Goal: Transaction & Acquisition: Download file/media

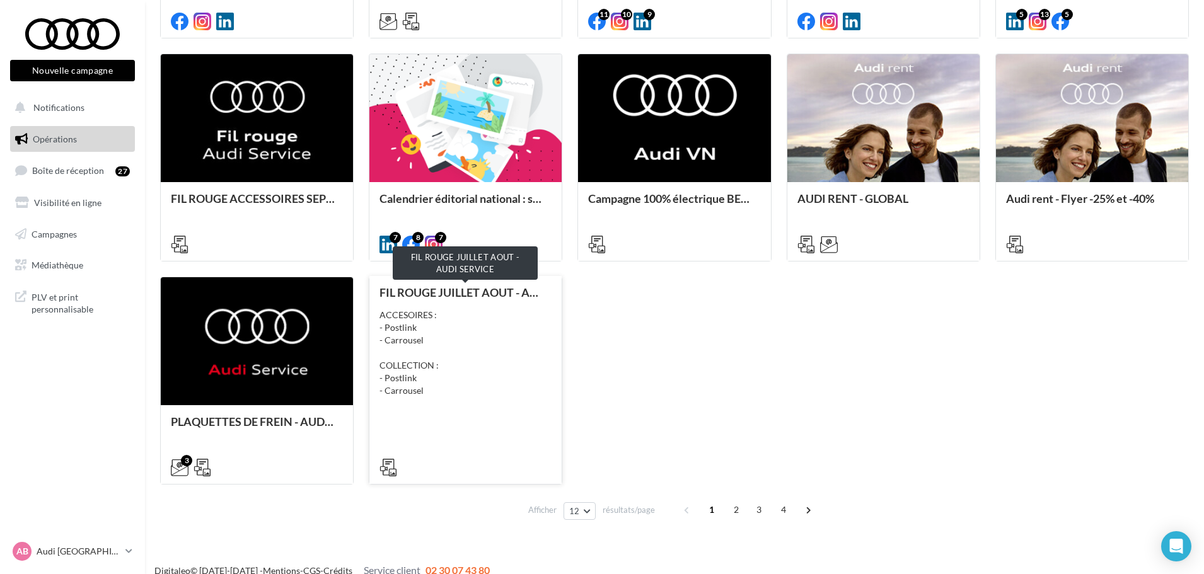
scroll to position [591, 0]
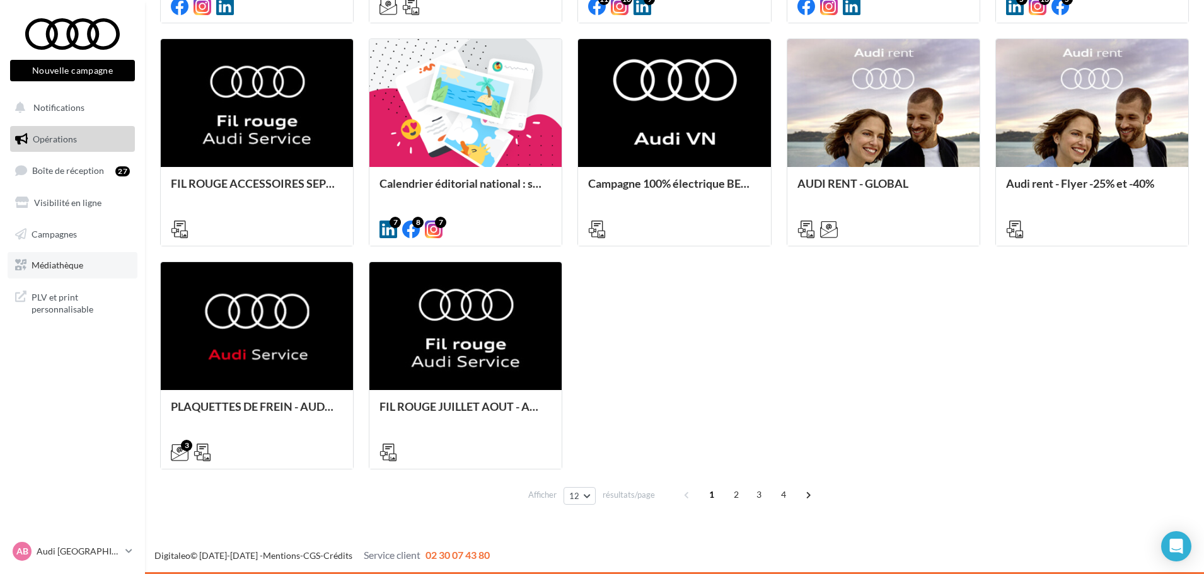
click at [68, 258] on link "Médiathèque" at bounding box center [73, 265] width 130 height 26
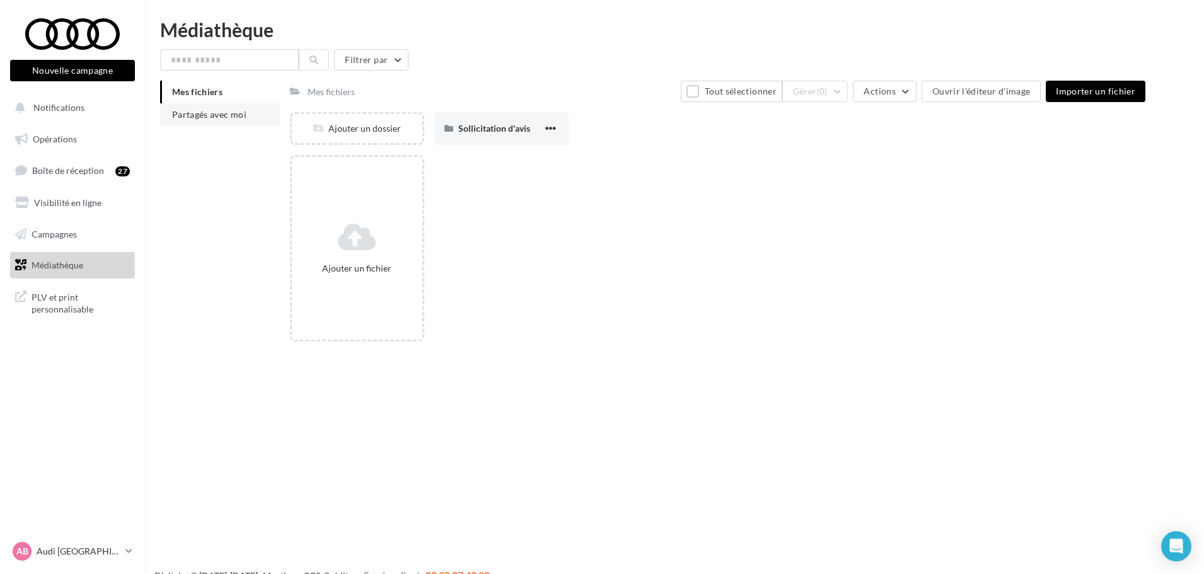
click at [190, 113] on span "Partagés avec moi" at bounding box center [209, 114] width 74 height 11
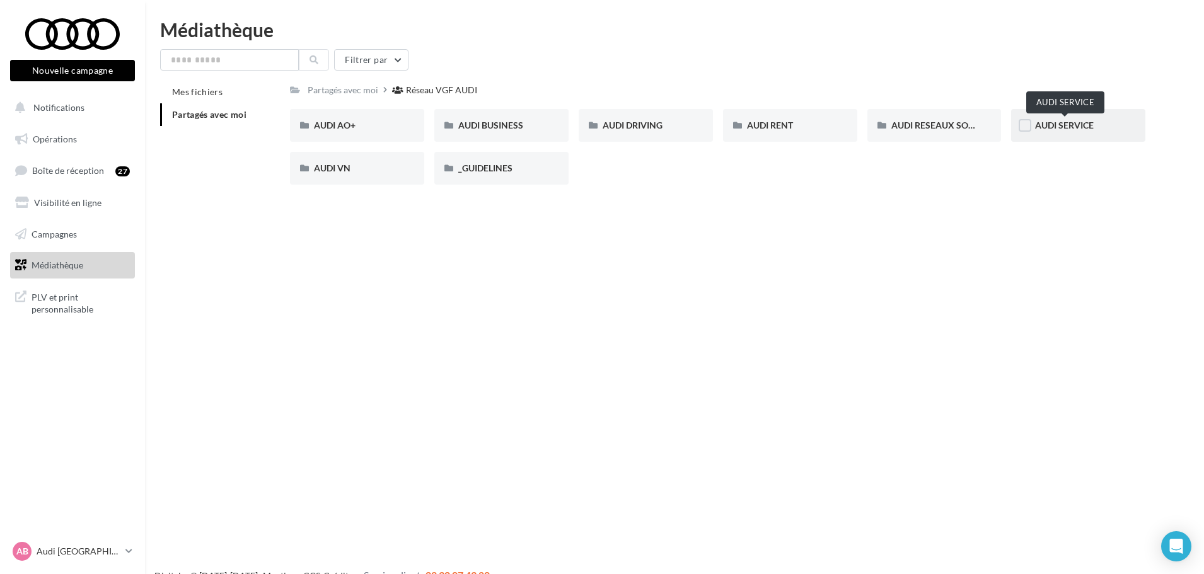
click at [1067, 126] on span "AUDI SERVICE" at bounding box center [1064, 125] width 59 height 11
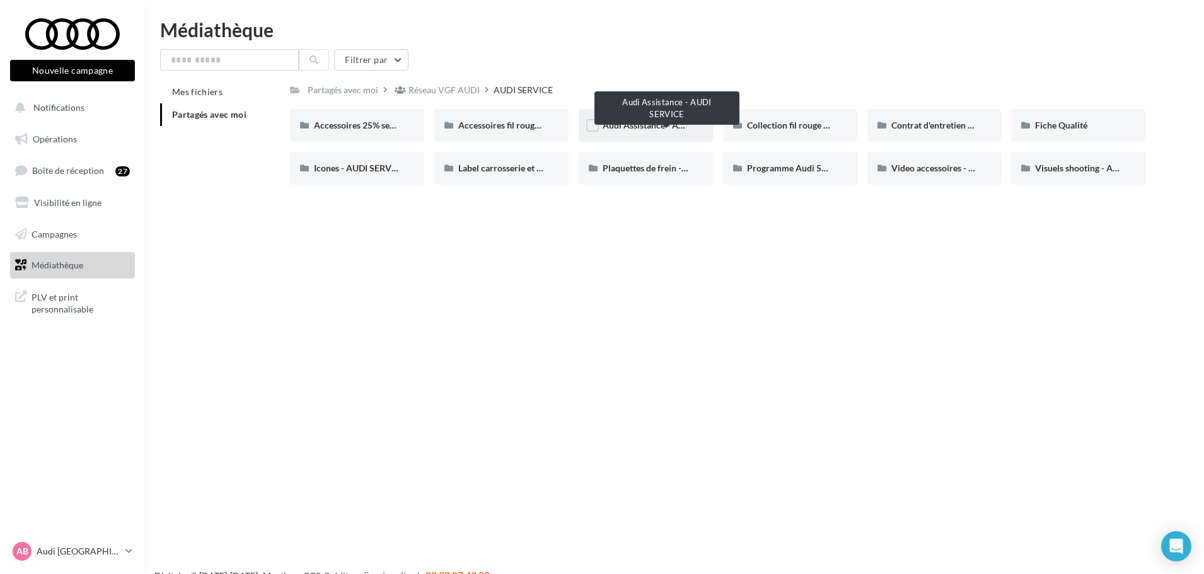
click at [642, 122] on span "Audi Assistance - AUDI SERVICE" at bounding box center [666, 125] width 128 height 11
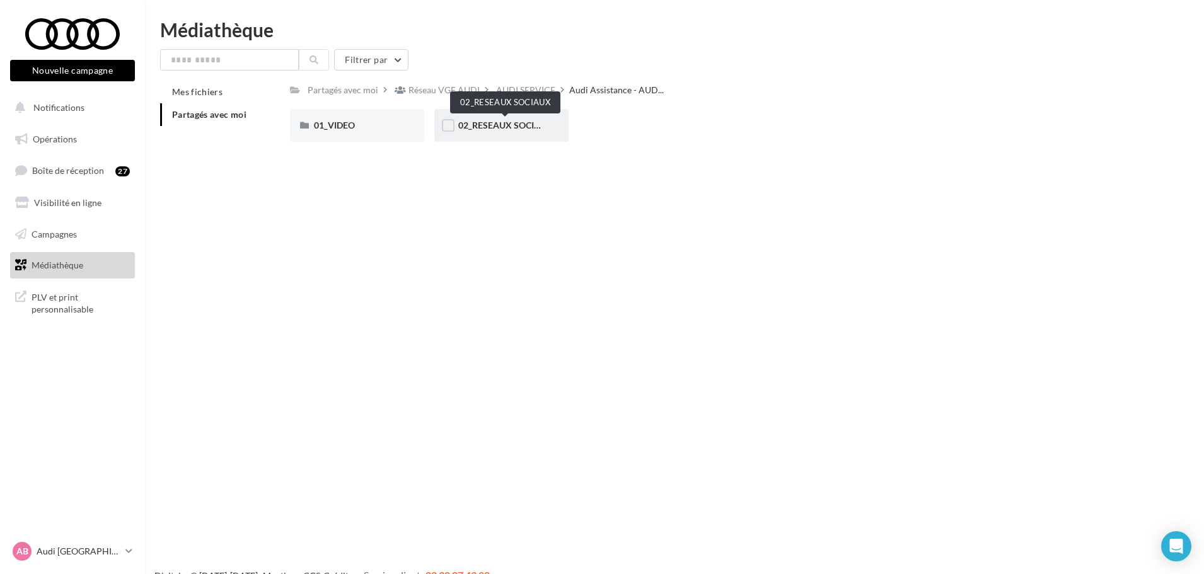
click at [503, 122] on span "02_RESEAUX SOCIAUX" at bounding box center [505, 125] width 95 height 11
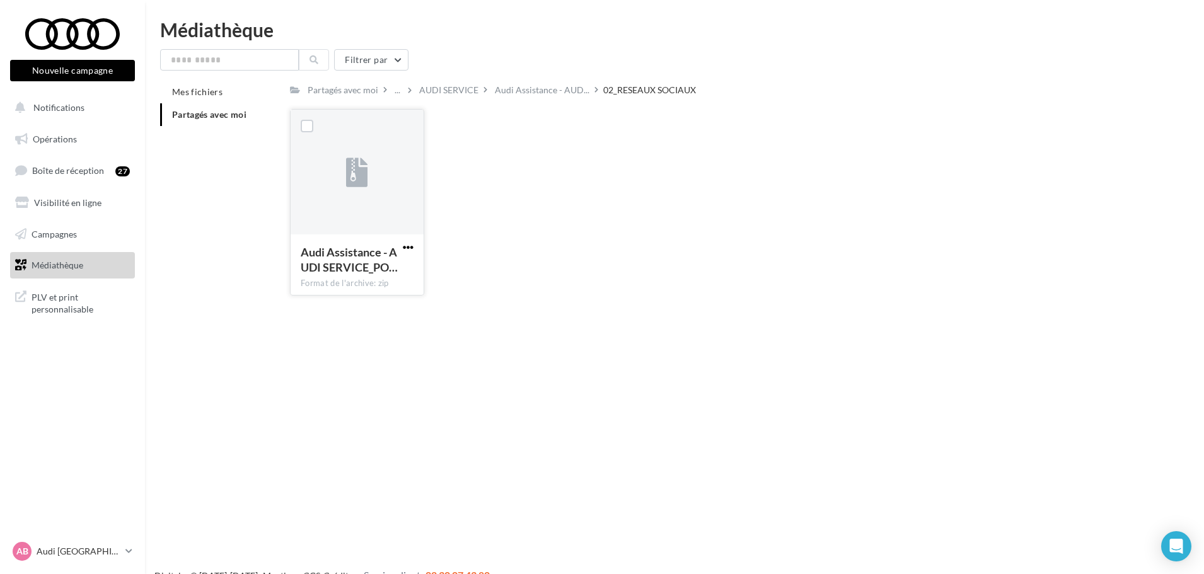
click at [406, 246] on span "button" at bounding box center [408, 247] width 11 height 11
click at [380, 273] on button "Télécharger" at bounding box center [353, 272] width 126 height 33
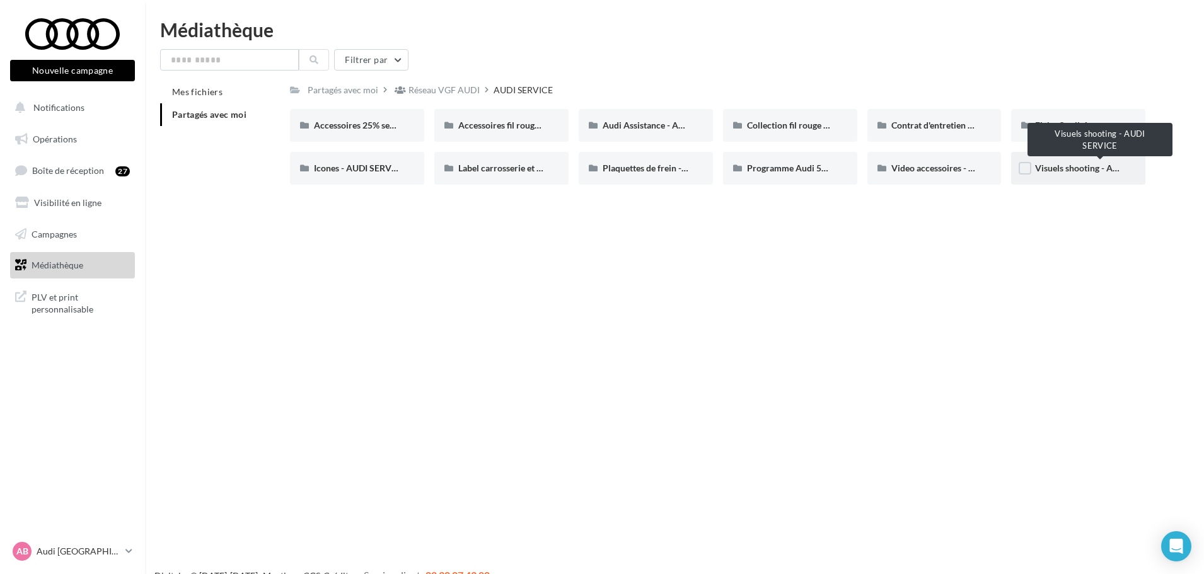
click at [1059, 163] on span "Visuels shooting - AUDI SERVICE" at bounding box center [1100, 168] width 130 height 11
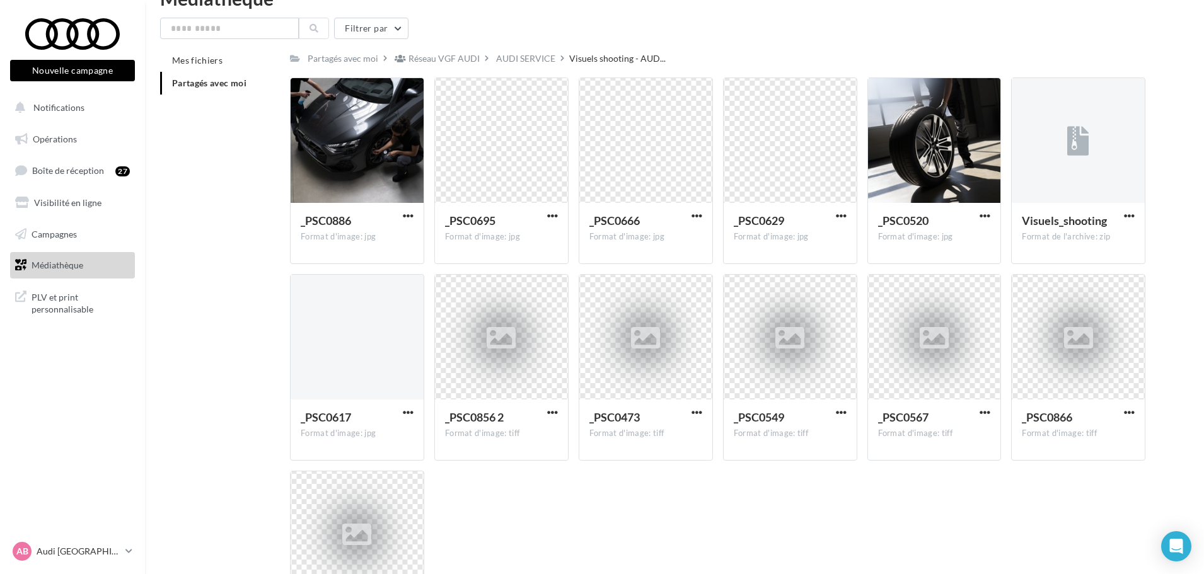
scroll to position [20, 0]
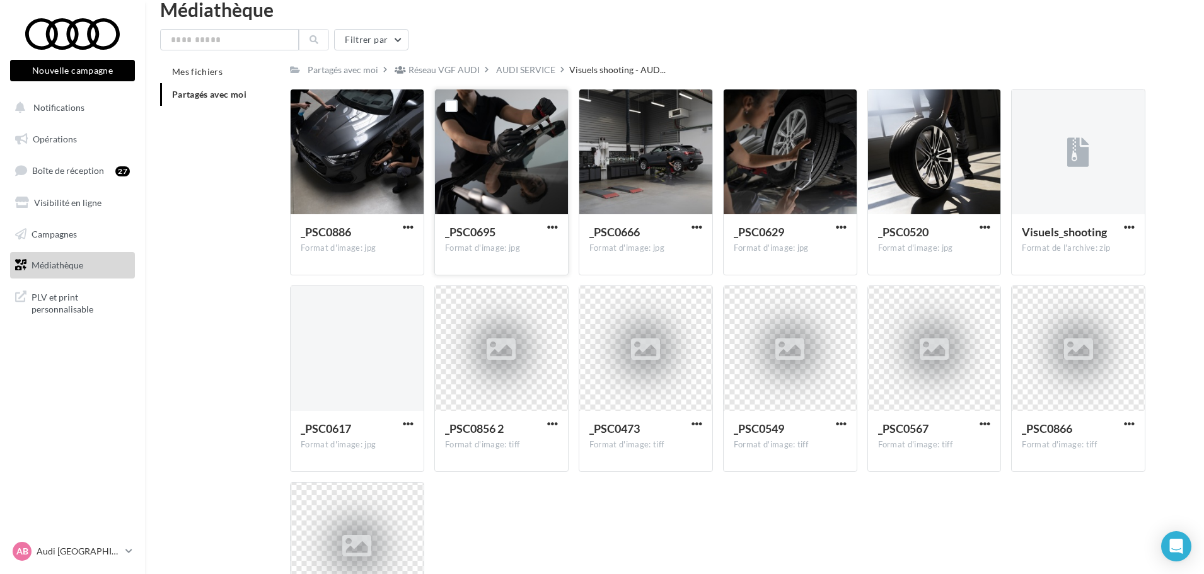
click at [481, 233] on span "_PSC0695" at bounding box center [470, 232] width 50 height 14
click at [517, 166] on div at bounding box center [501, 152] width 133 height 126
click at [1132, 231] on span "button" at bounding box center [1129, 227] width 11 height 11
click at [1052, 251] on button "Télécharger" at bounding box center [1074, 252] width 126 height 33
click at [1178, 128] on div "Mes fichiers Partagés avec moi Partagés avec moi Réseau VGF AUDI AUDI SERVICE V…" at bounding box center [679, 369] width 1039 height 618
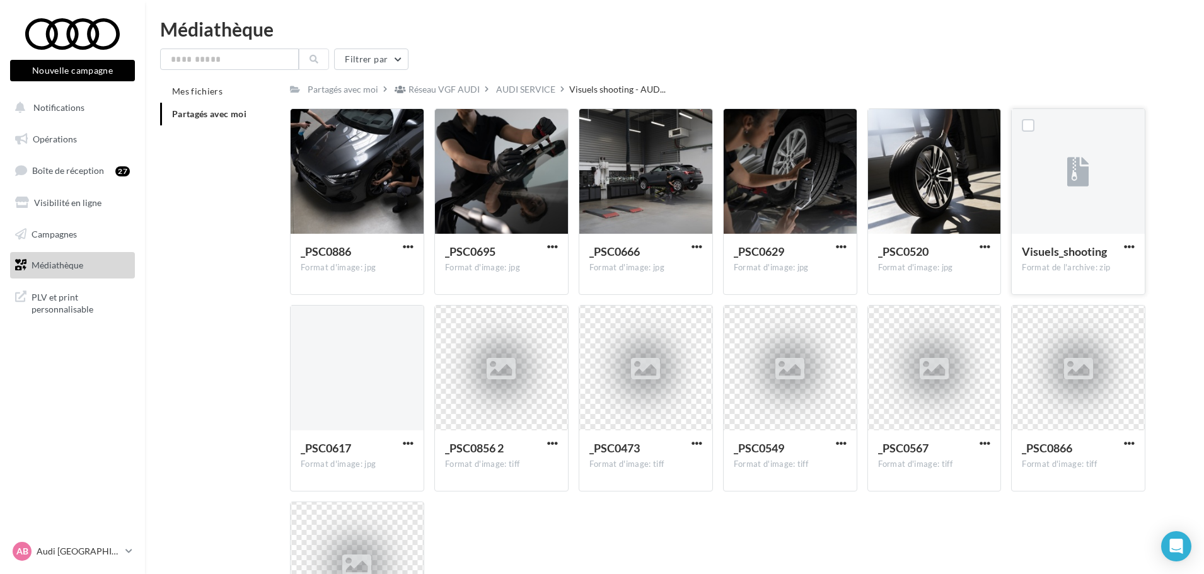
scroll to position [0, 0]
click at [202, 267] on div "Mes fichiers Partagés avec moi Partagés avec moi Réseau VGF AUDI AUDI SERVICE V…" at bounding box center [679, 390] width 1039 height 618
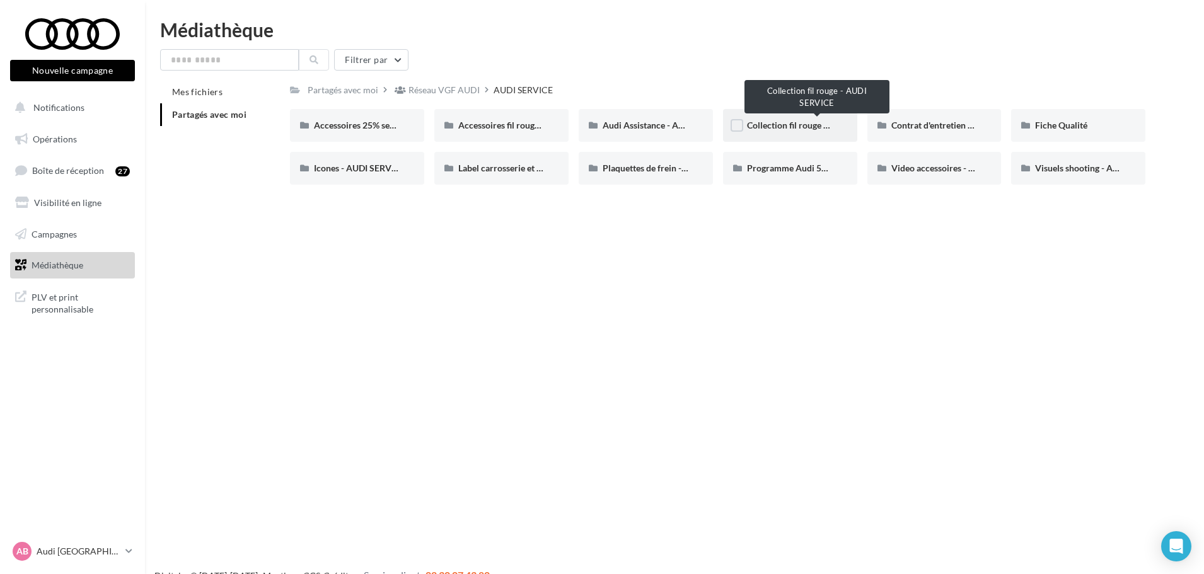
click at [795, 126] on span "Collection fil rouge - AUDI SERVICE" at bounding box center [817, 125] width 140 height 11
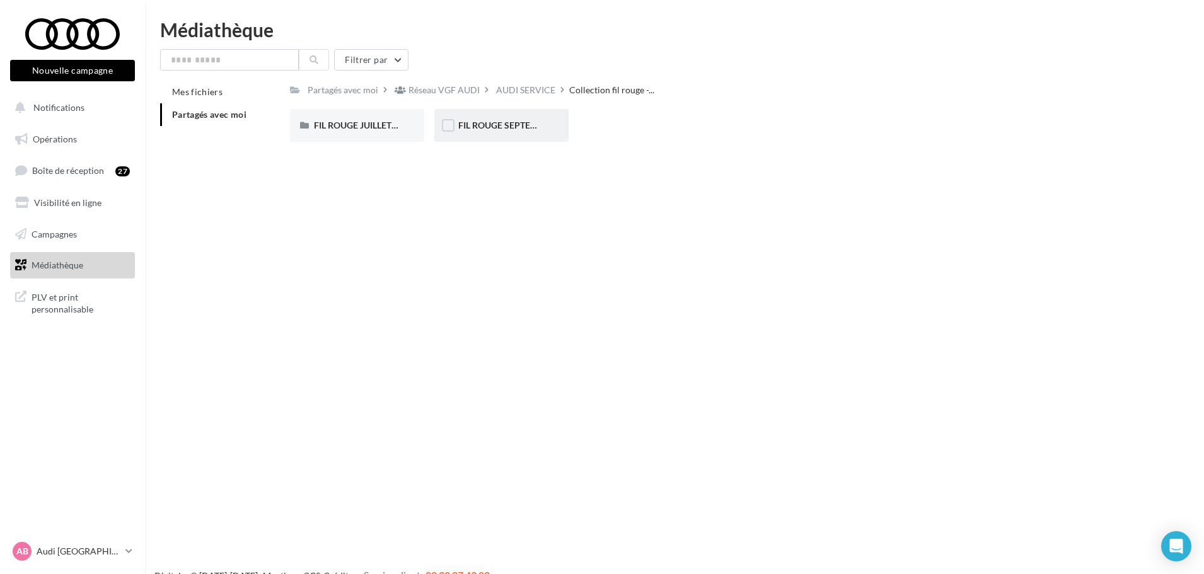
click at [478, 118] on div "FIL ROUGE SEPTEMBRE - AUDI SERVICE" at bounding box center [501, 125] width 134 height 33
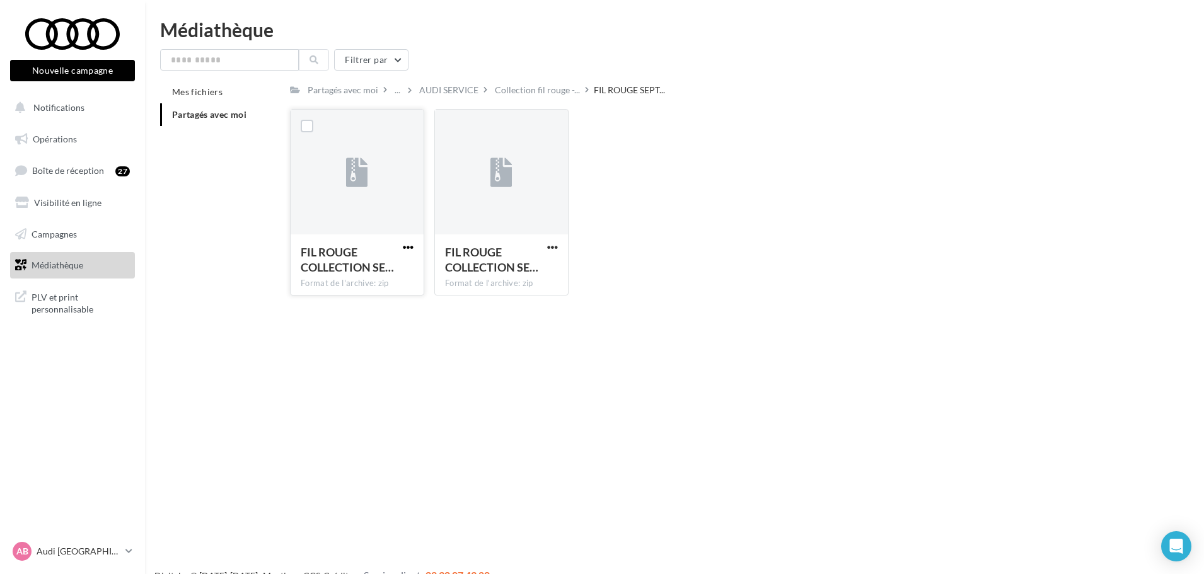
click at [405, 244] on span "button" at bounding box center [408, 247] width 11 height 11
click at [349, 278] on button "Télécharger" at bounding box center [353, 272] width 126 height 33
